Goal: Task Accomplishment & Management: Manage account settings

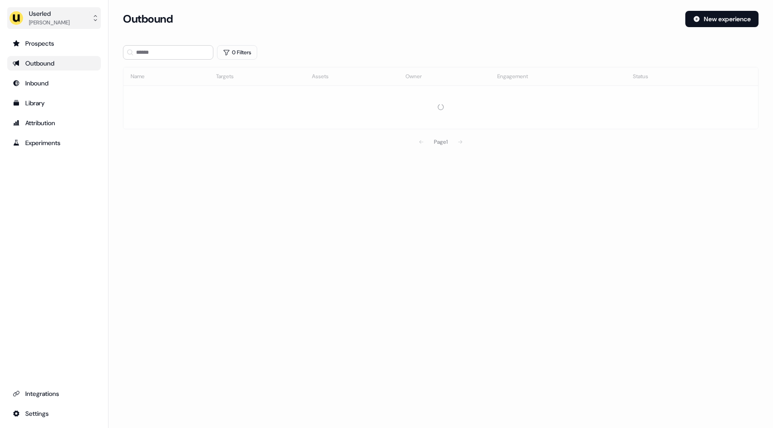
click at [96, 15] on icon "side nav menu" at bounding box center [95, 17] width 7 height 7
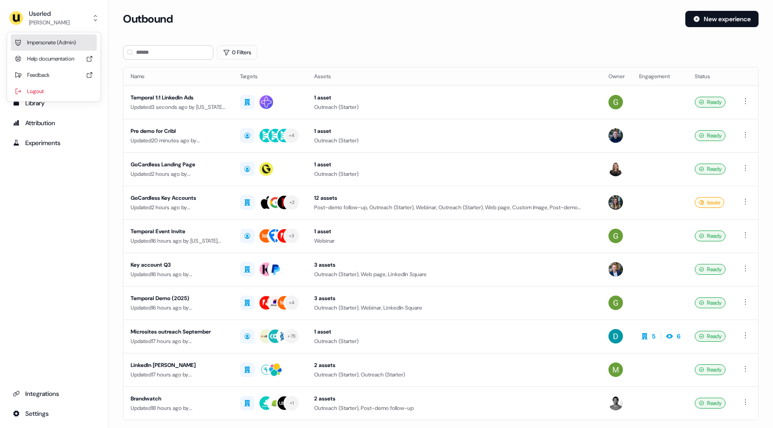
click at [65, 48] on div "Impersonate (Admin)" at bounding box center [54, 42] width 86 height 16
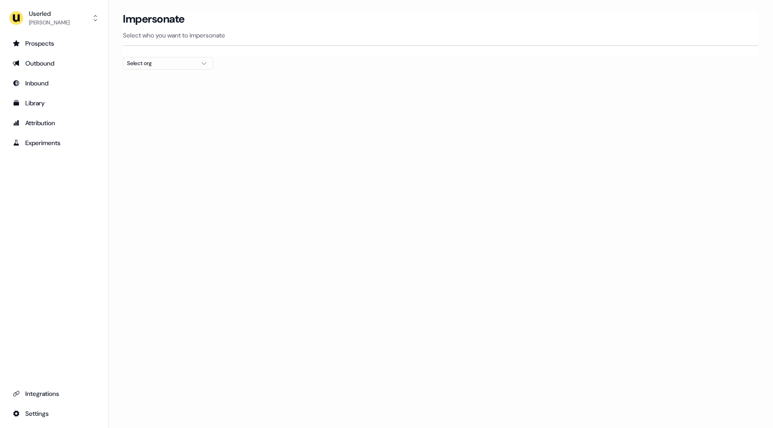
click at [174, 67] on div "Select org" at bounding box center [161, 63] width 68 height 9
type input "****"
click at [153, 98] on div "Canva" at bounding box center [168, 96] width 90 height 14
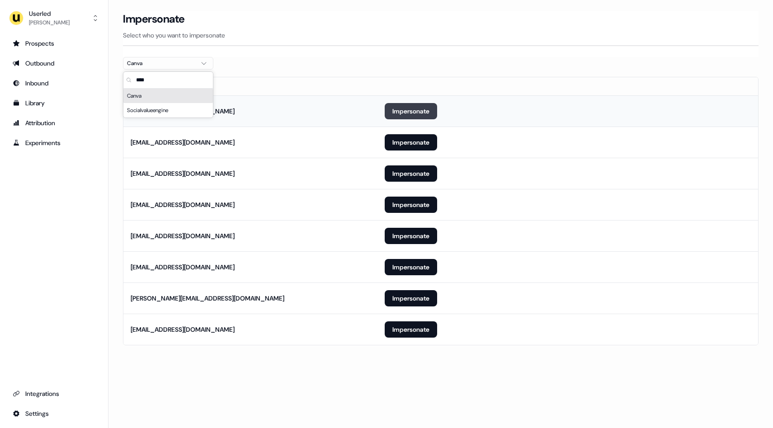
click at [416, 104] on button "Impersonate" at bounding box center [411, 111] width 52 height 16
